Goal: Information Seeking & Learning: Learn about a topic

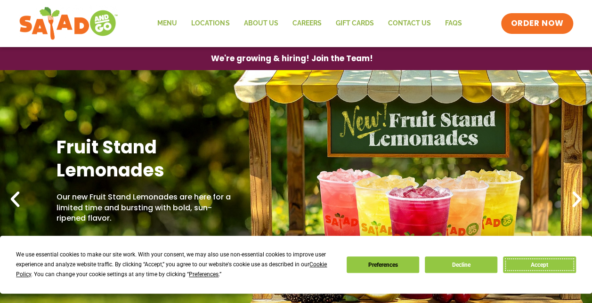
click at [537, 267] on button "Accept" at bounding box center [539, 265] width 73 height 16
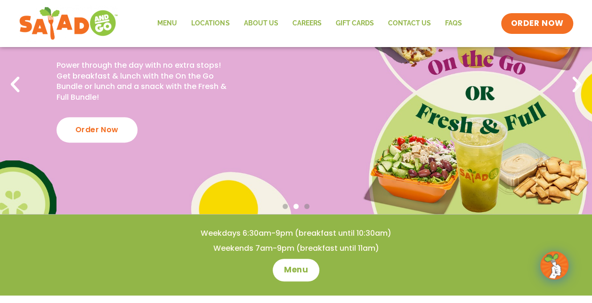
scroll to position [5, 0]
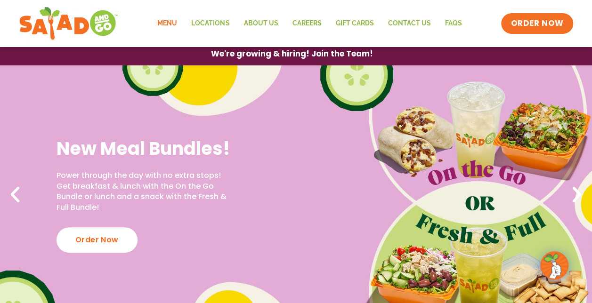
click at [175, 22] on link "Menu" at bounding box center [167, 24] width 34 height 22
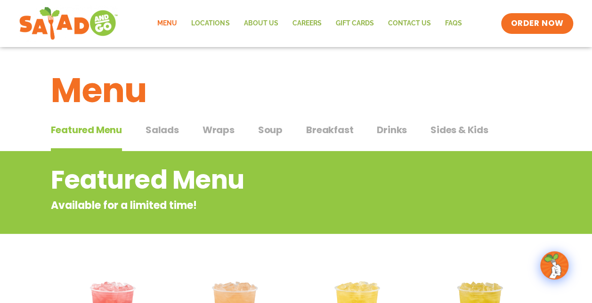
click at [161, 130] on span "Salads" at bounding box center [162, 130] width 33 height 14
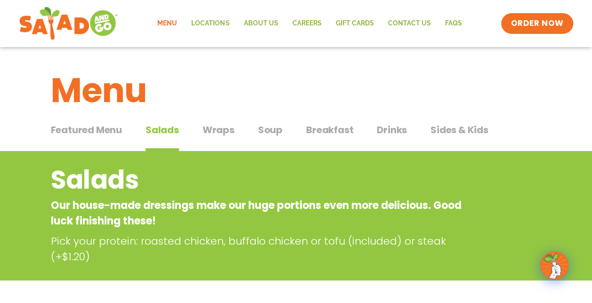
click at [219, 139] on button "Wraps Wraps" at bounding box center [219, 137] width 32 height 29
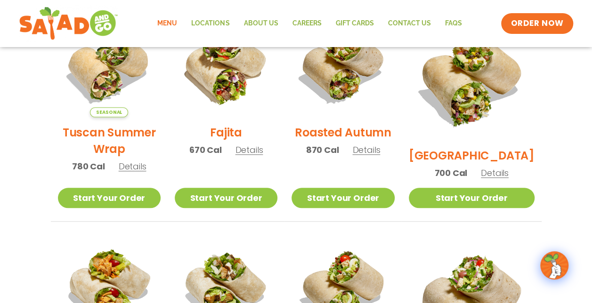
scroll to position [236, 0]
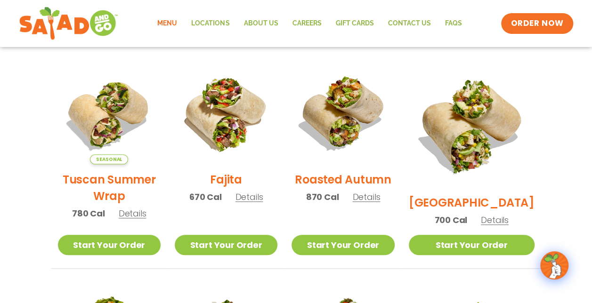
click at [131, 220] on span "Details" at bounding box center [133, 214] width 28 height 12
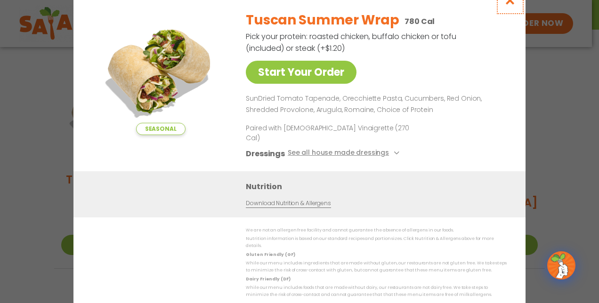
click at [516, 5] on icon "Close modal" at bounding box center [511, 0] width 12 height 10
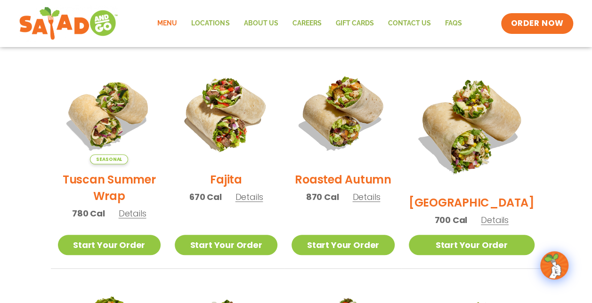
click at [380, 203] on span "Details" at bounding box center [366, 197] width 28 height 12
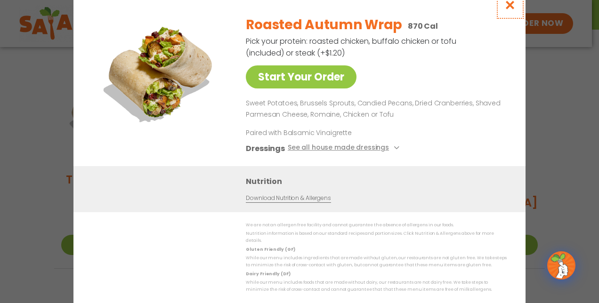
click at [508, 10] on icon "Close modal" at bounding box center [511, 5] width 12 height 10
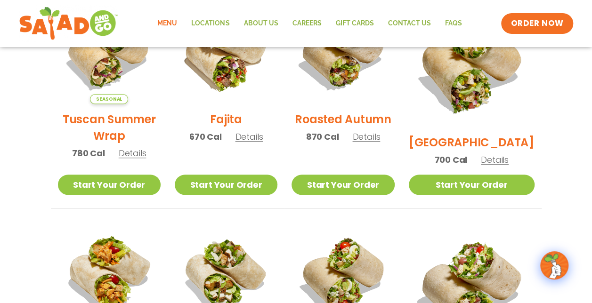
scroll to position [283, 0]
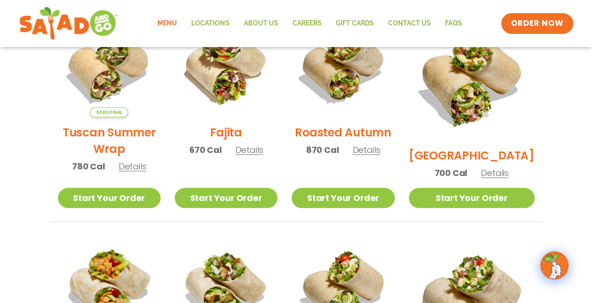
click at [497, 167] on span "Details" at bounding box center [495, 173] width 28 height 12
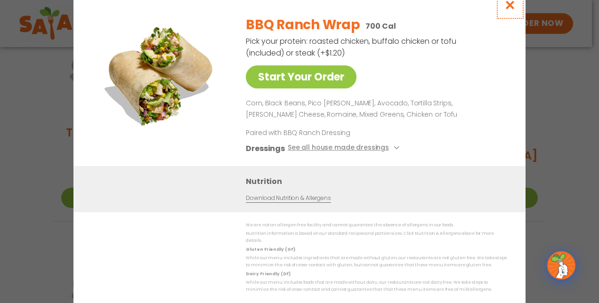
click at [507, 8] on icon "Close modal" at bounding box center [511, 5] width 12 height 10
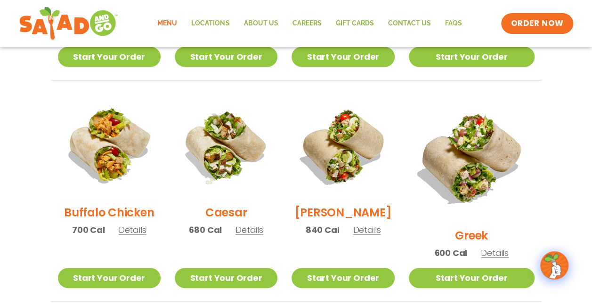
scroll to position [471, 0]
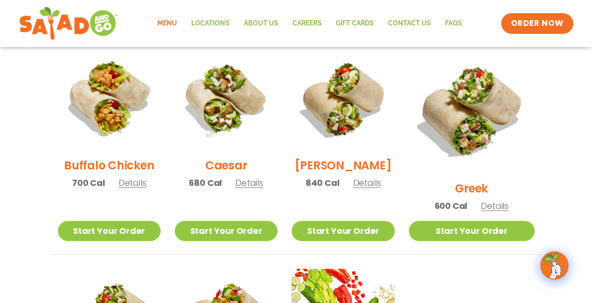
click at [263, 185] on span "Details" at bounding box center [250, 183] width 28 height 12
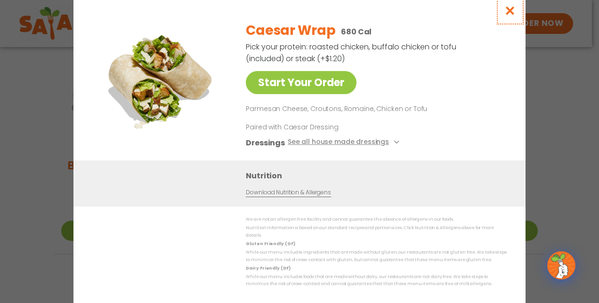
click at [514, 12] on icon "Close modal" at bounding box center [511, 11] width 12 height 10
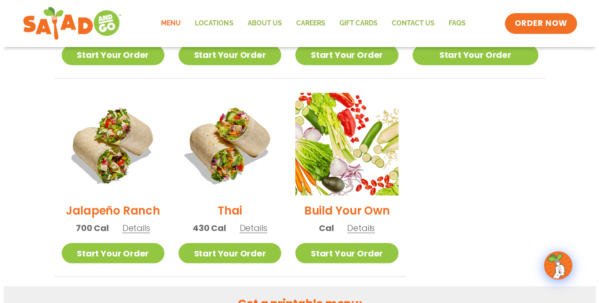
scroll to position [660, 0]
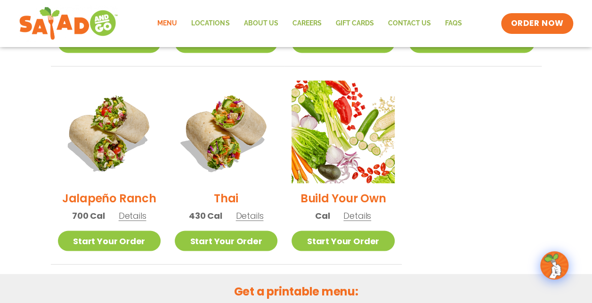
click at [137, 210] on span "Details" at bounding box center [133, 216] width 28 height 12
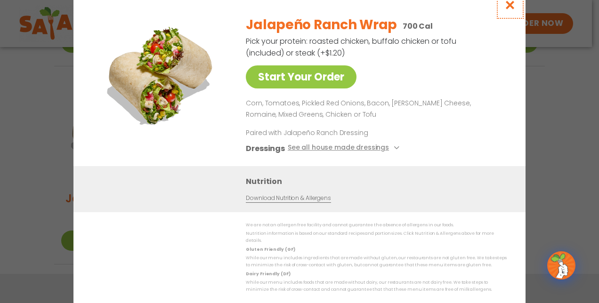
click at [509, 8] on icon "Close modal" at bounding box center [511, 5] width 12 height 10
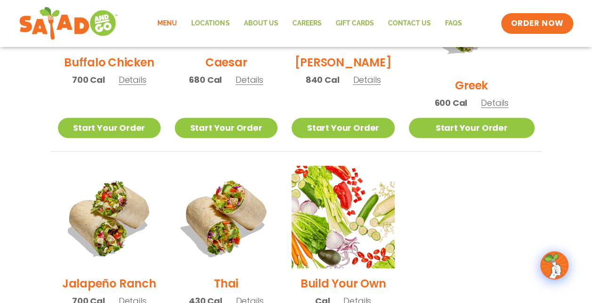
scroll to position [514, 0]
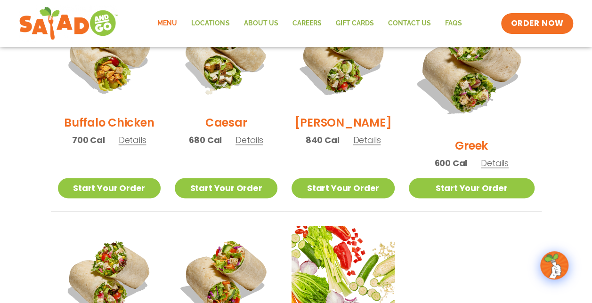
click at [559, 117] on section "Wraps Any salad can be a wrap, it’s menu magic. Pick your protein: roasted chic…" at bounding box center [296, 23] width 592 height 773
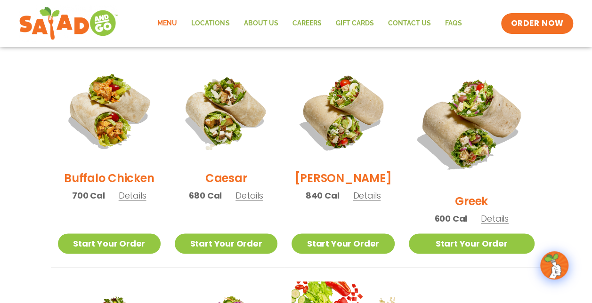
scroll to position [608, 0]
